Goal: Task Accomplishment & Management: Manage account settings

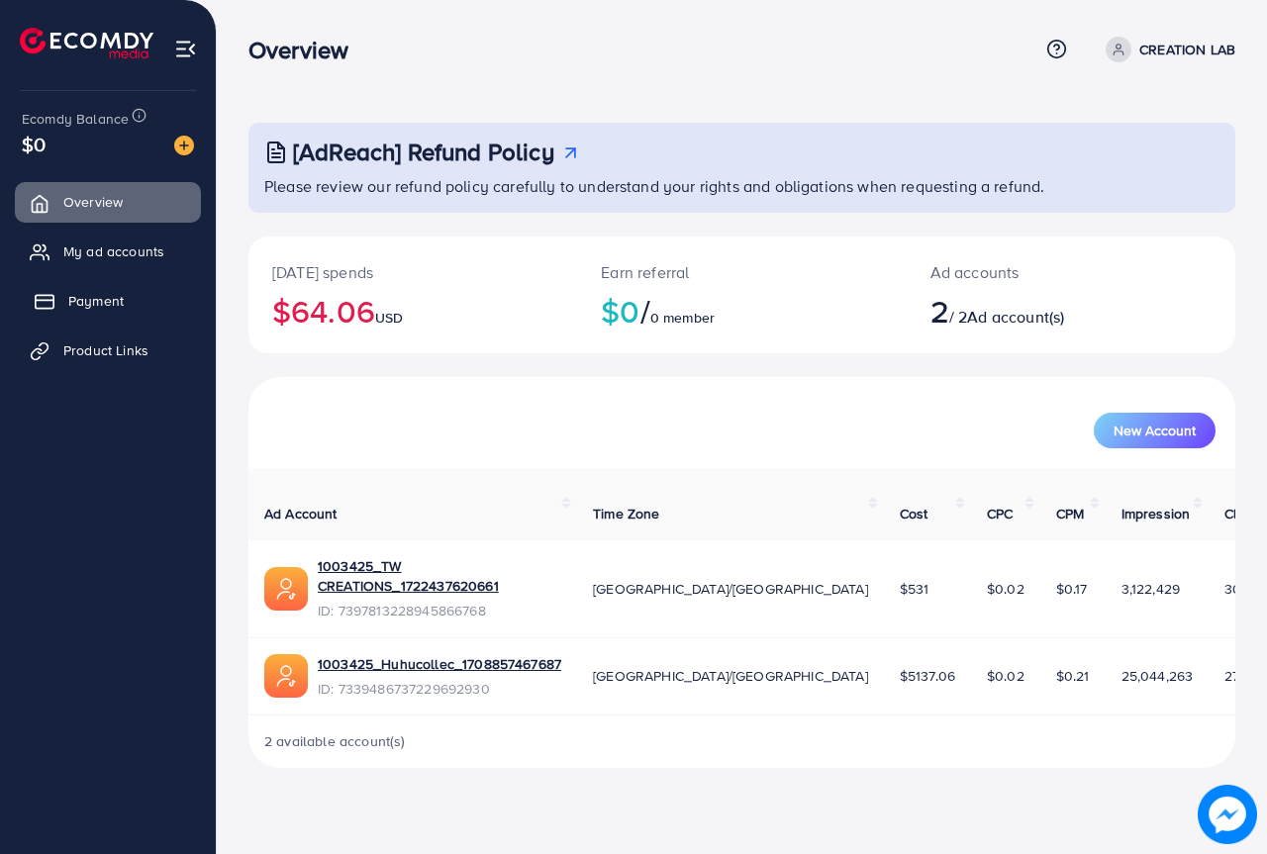
click at [150, 286] on link "Payment" at bounding box center [108, 301] width 186 height 40
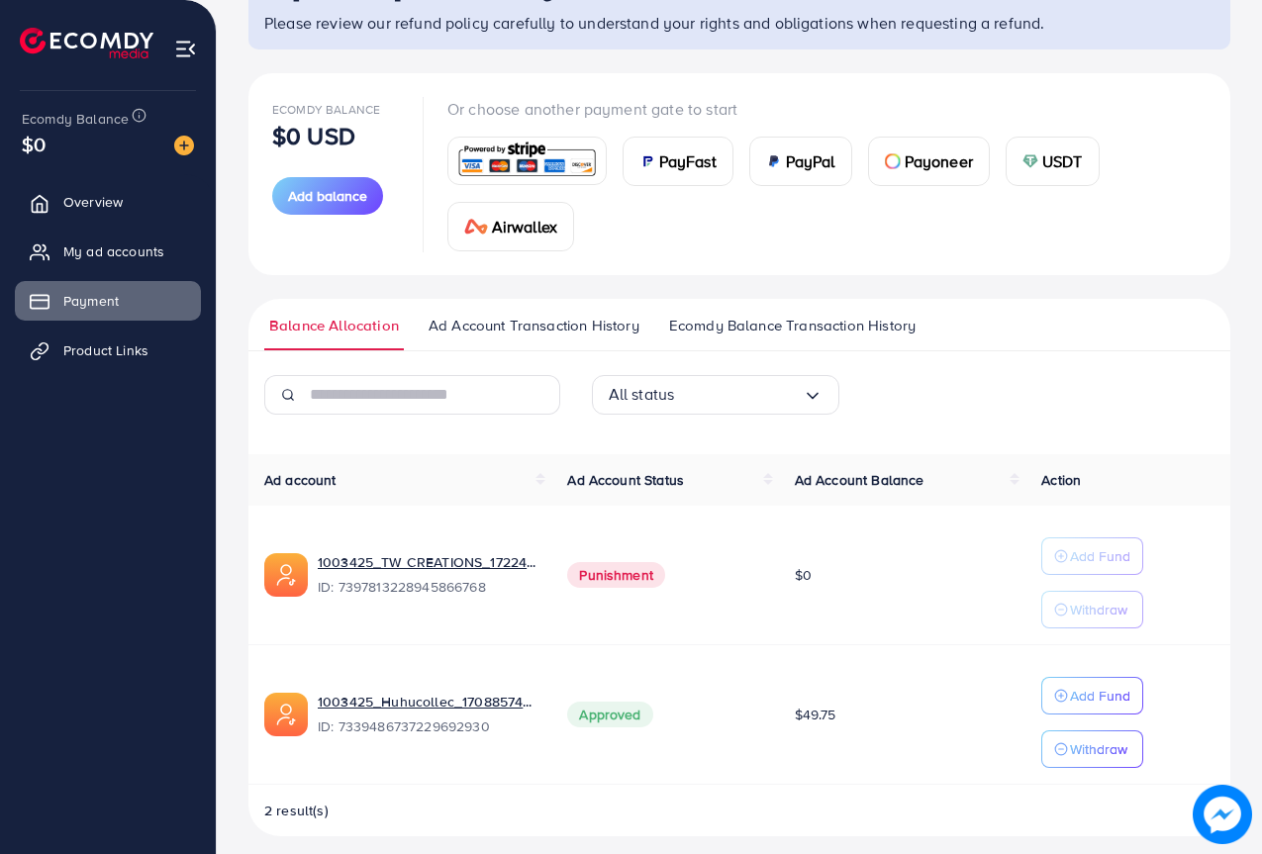
scroll to position [177, 0]
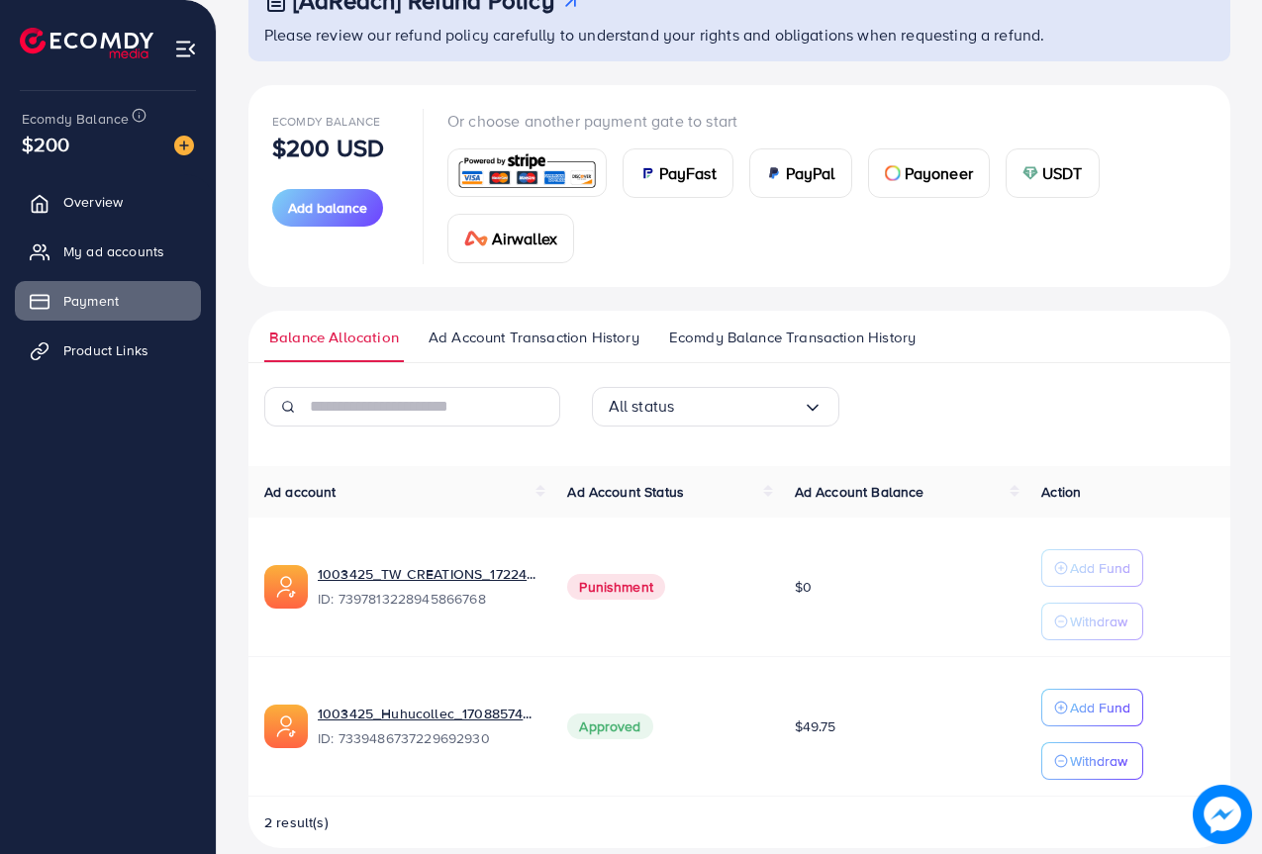
scroll to position [177, 0]
